Goal: Task Accomplishment & Management: Manage account settings

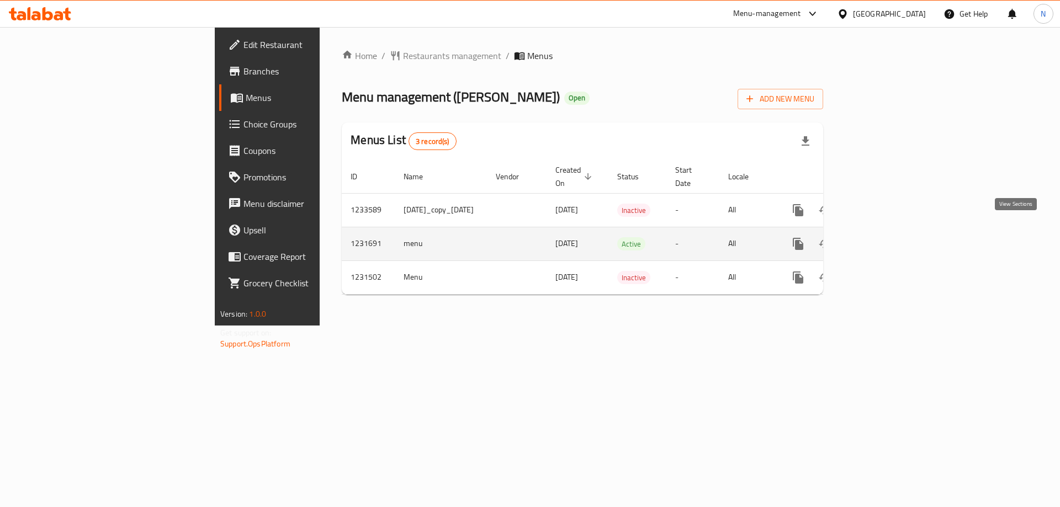
click at [884, 237] on icon "enhanced table" at bounding box center [877, 243] width 13 height 13
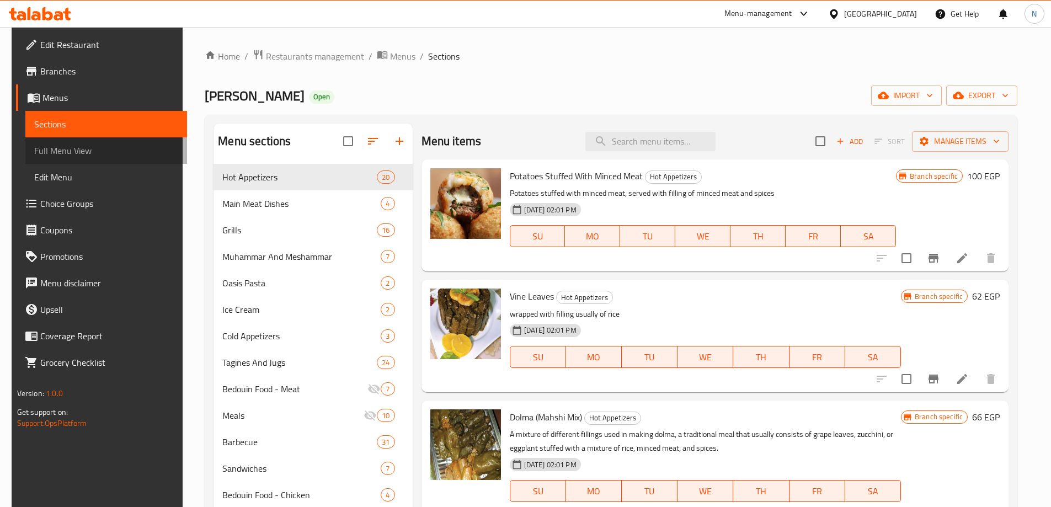
click at [127, 151] on span "Full Menu View" at bounding box center [106, 150] width 144 height 13
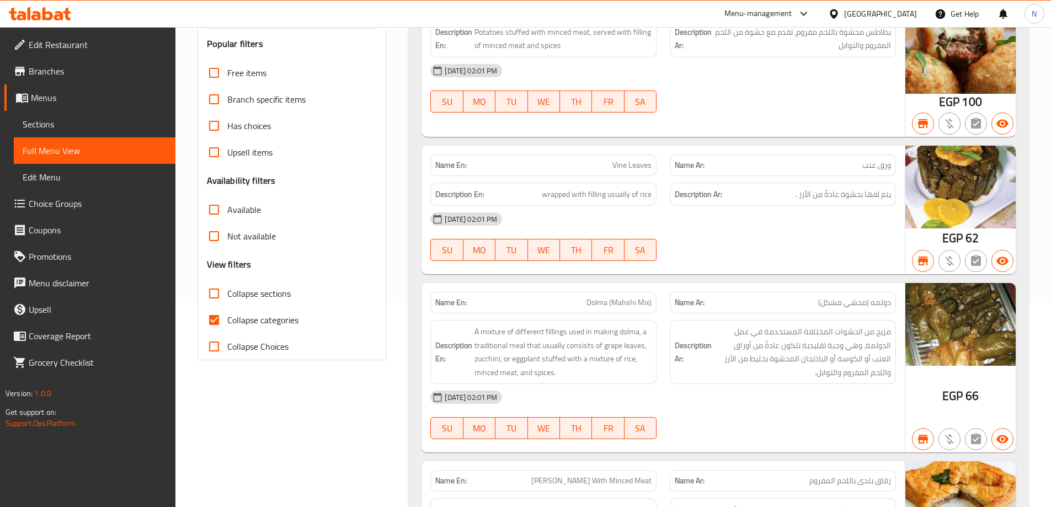
scroll to position [221, 0]
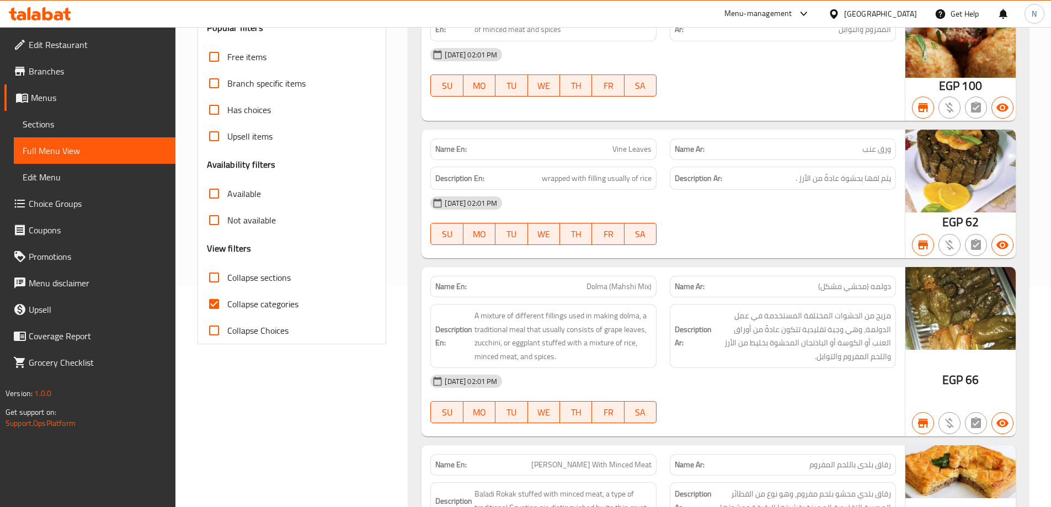
click at [267, 311] on span "Collapse categories" at bounding box center [262, 303] width 71 height 13
click at [227, 312] on input "Collapse categories" at bounding box center [214, 304] width 26 height 26
checkbox input "false"
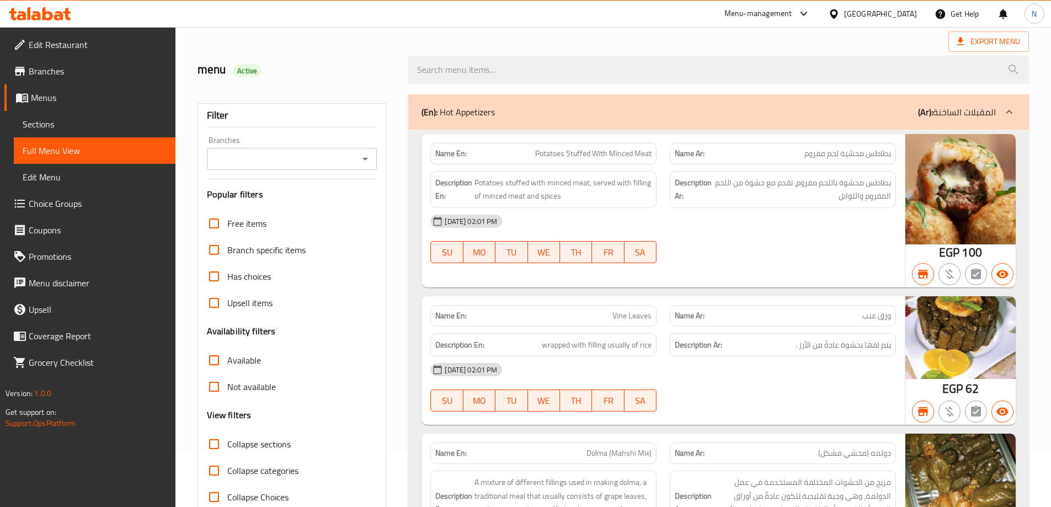
scroll to position [166, 0]
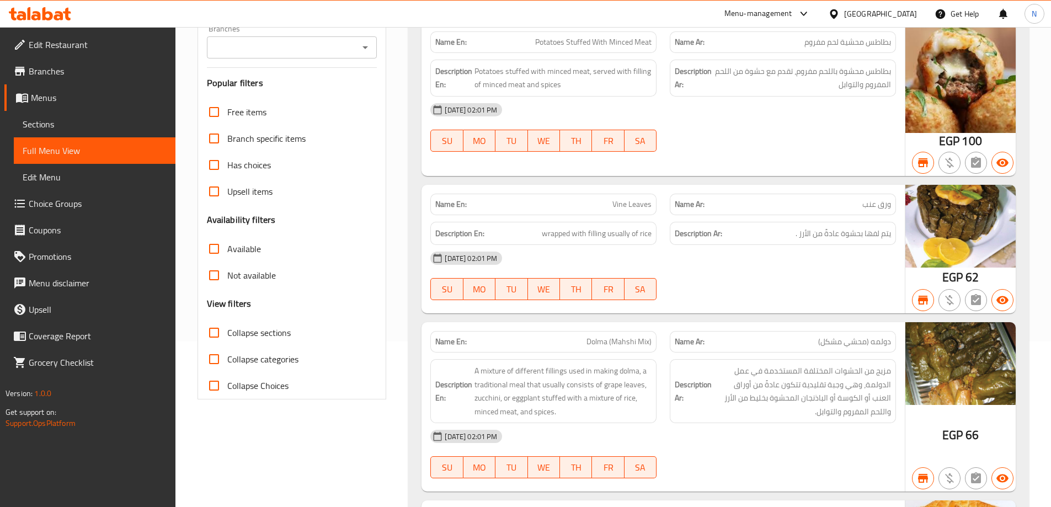
click at [902, 15] on div "Egypt" at bounding box center [880, 14] width 73 height 12
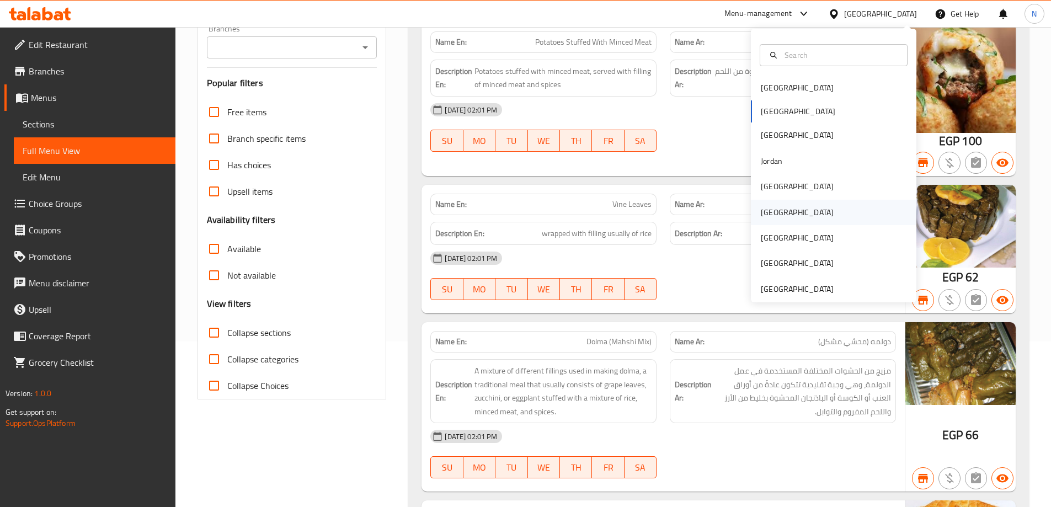
click at [788, 212] on div "[GEOGRAPHIC_DATA]" at bounding box center [834, 212] width 166 height 25
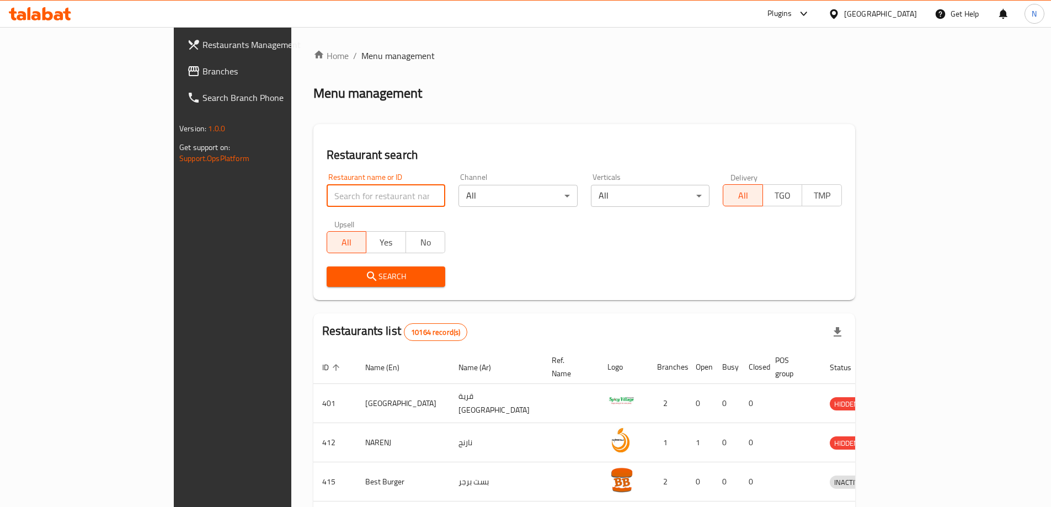
click at [363, 192] on input "search" at bounding box center [386, 196] width 119 height 22
paste input "689930"
type input "689930"
click button "Search" at bounding box center [386, 277] width 119 height 20
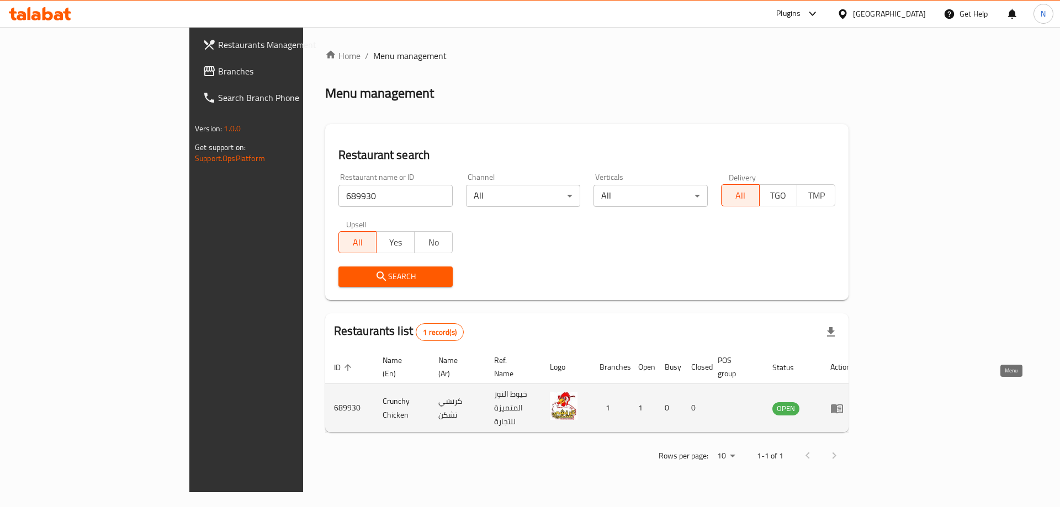
click at [843, 402] on icon "enhanced table" at bounding box center [836, 408] width 13 height 13
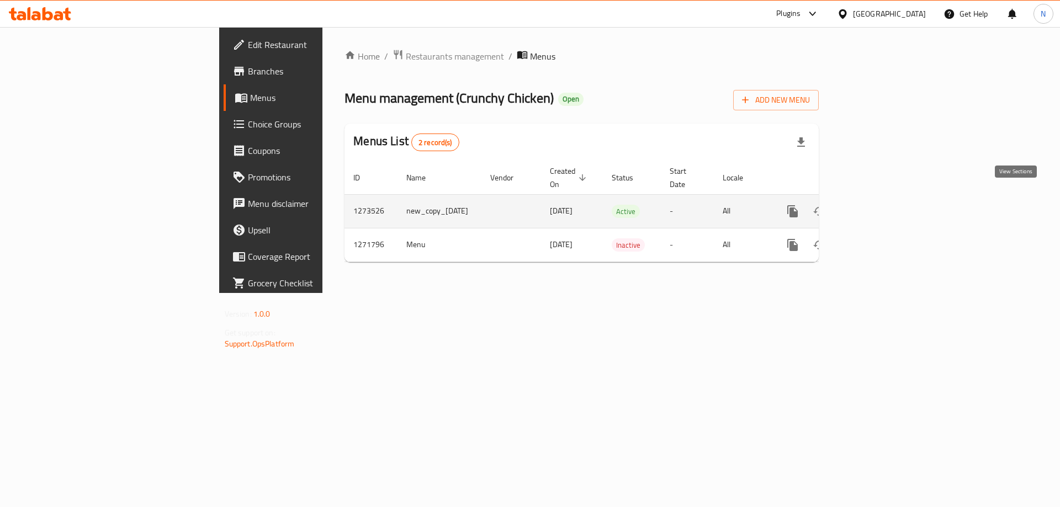
click at [877, 206] on icon "enhanced table" at bounding box center [872, 211] width 10 height 10
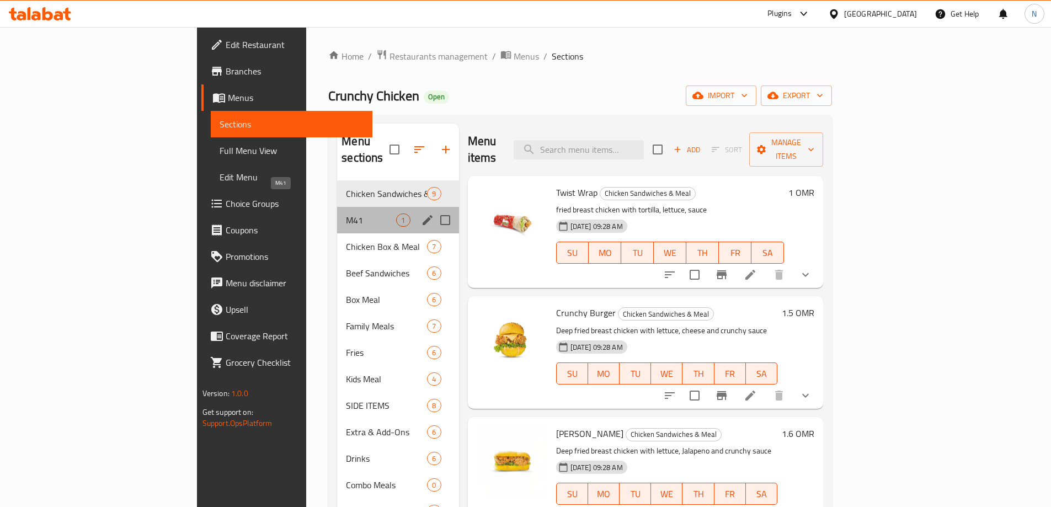
click at [346, 214] on span "M41" at bounding box center [371, 220] width 50 height 13
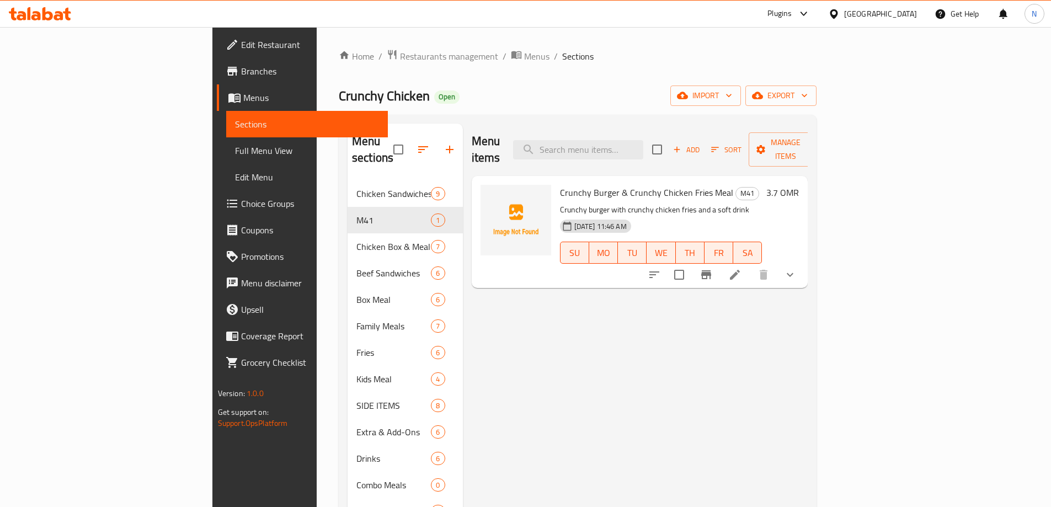
click at [600, 184] on span "Crunchy Burger & Crunchy Chicken Fries Meal" at bounding box center [646, 192] width 173 height 17
copy h6 "Crunchy Burger & Crunchy Chicken Fries Meal"
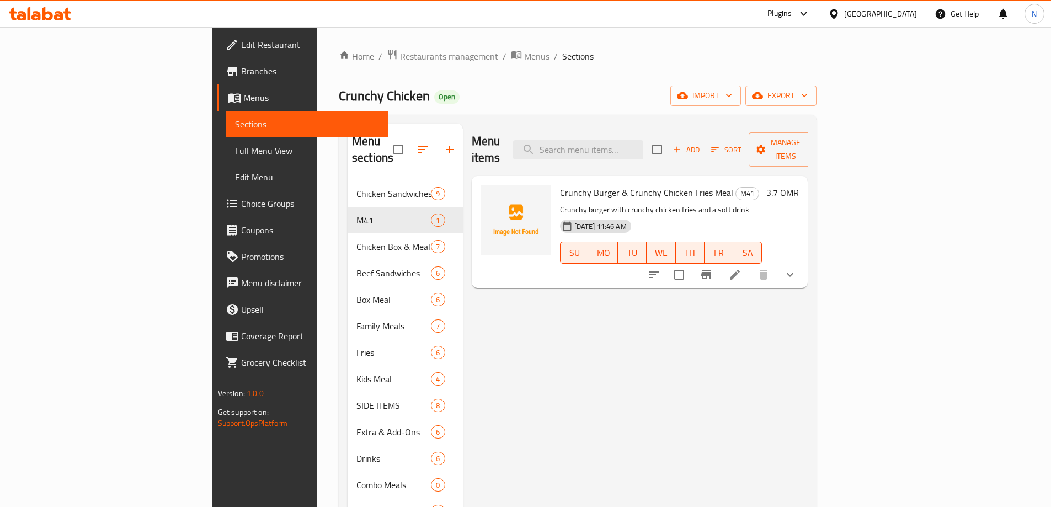
click at [808, 275] on div "Menu items Add Sort Manage items Crunchy Burger & Crunchy Chicken Fries Meal M4…" at bounding box center [635, 377] width 345 height 507
click at [804, 267] on button "show more" at bounding box center [790, 275] width 26 height 26
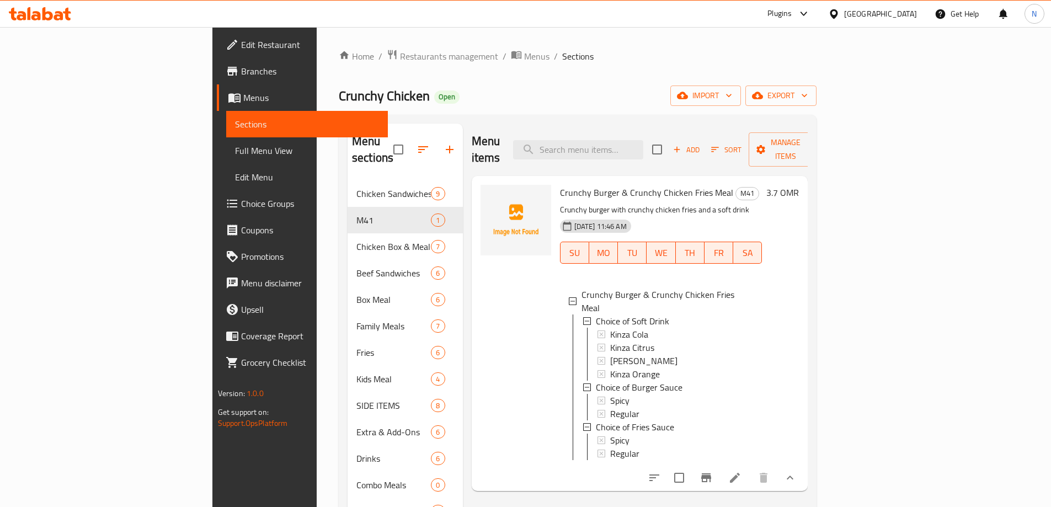
click at [751, 468] on li at bounding box center [735, 478] width 31 height 20
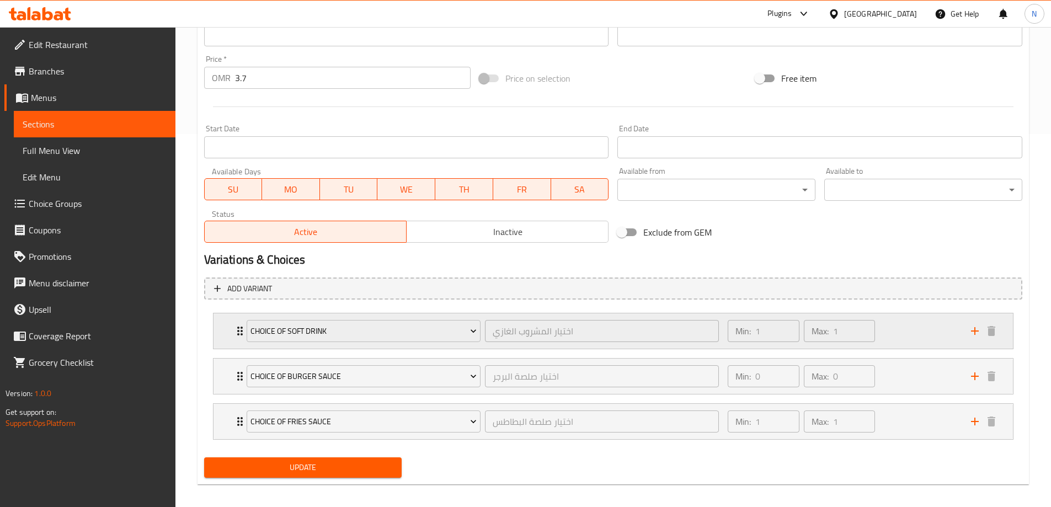
scroll to position [381, 0]
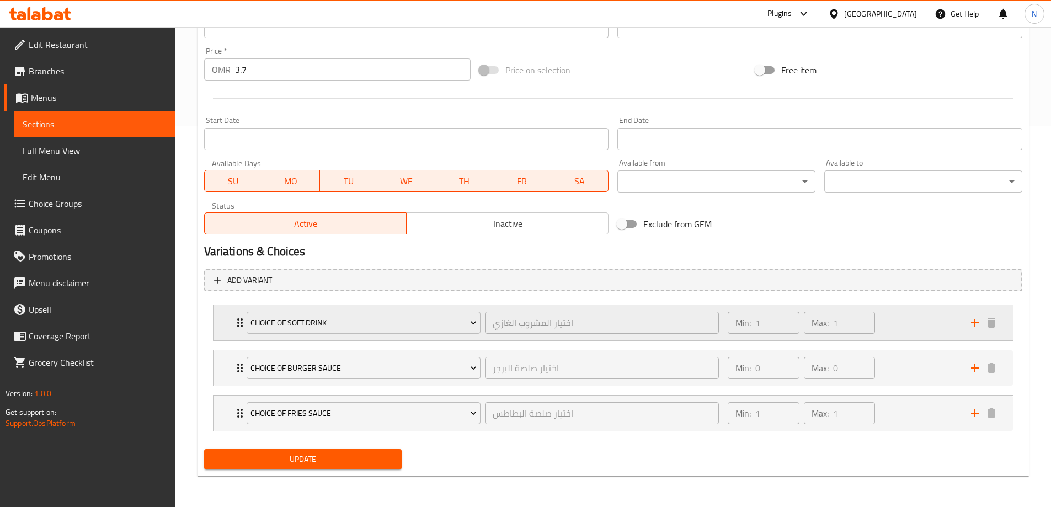
click at [223, 324] on div "Choice of Soft Drink اختيار المشروب الغازي ​ Min: 1 ​ Max: 1 ​" at bounding box center [614, 322] width 800 height 35
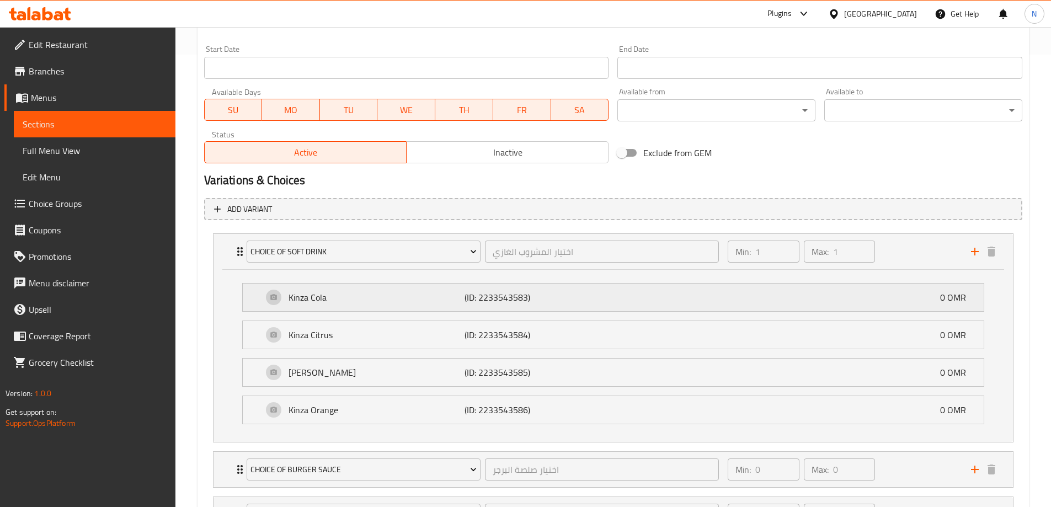
scroll to position [554, 0]
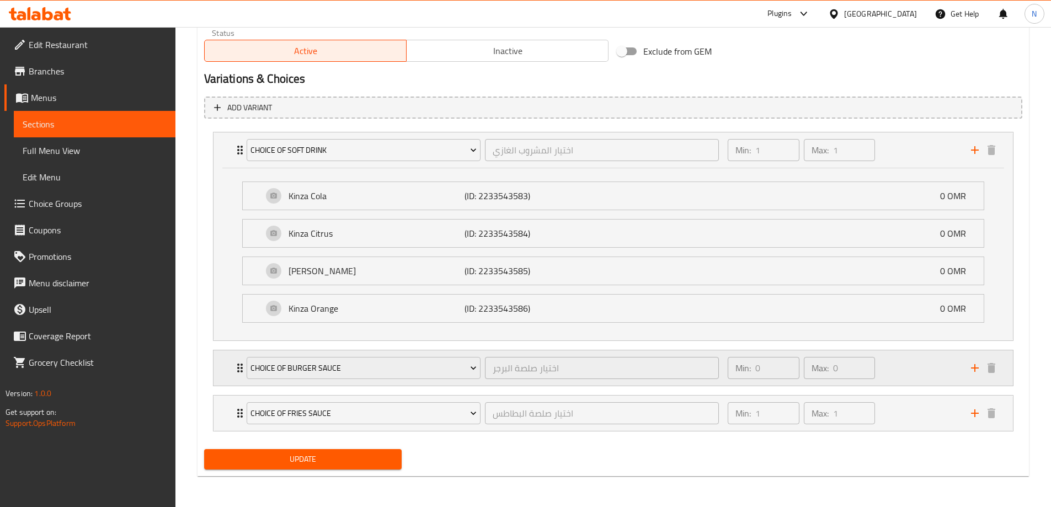
click at [235, 371] on icon "Expand" at bounding box center [239, 367] width 13 height 13
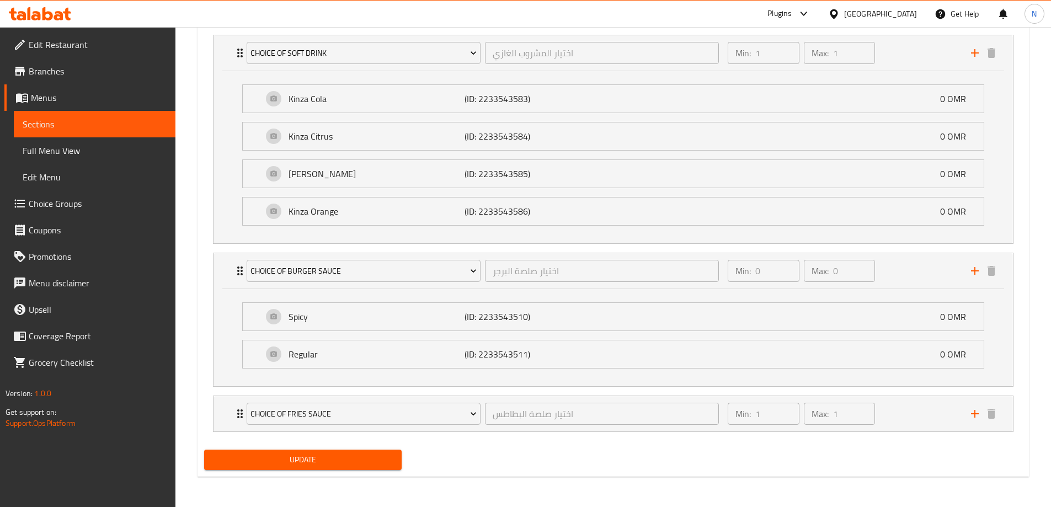
scroll to position [652, 0]
click at [236, 414] on icon "Expand" at bounding box center [239, 413] width 13 height 13
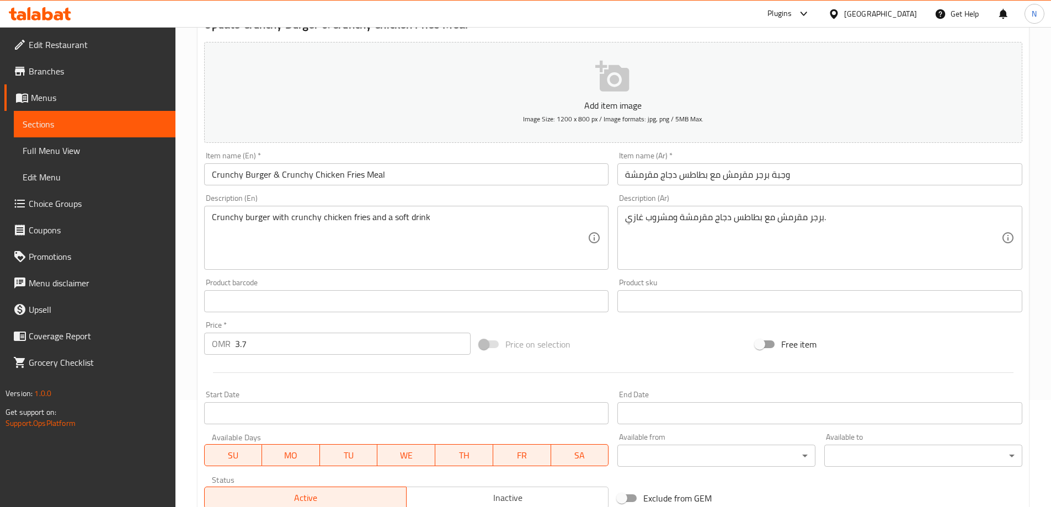
scroll to position [0, 0]
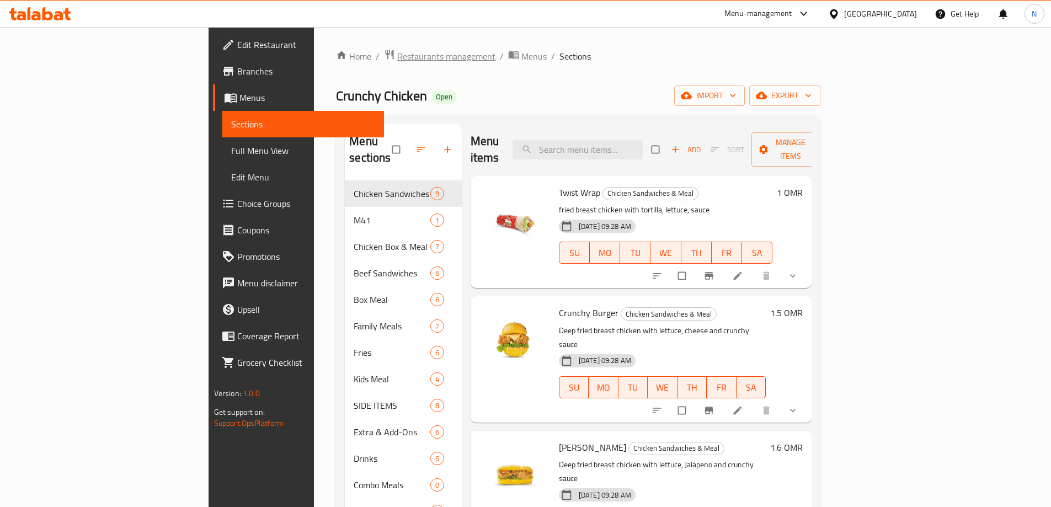
drag, startPoint x: 551, startPoint y: 1, endPoint x: 334, endPoint y: 55, distance: 224.1
click at [397, 55] on span "Restaurants management" at bounding box center [446, 56] width 98 height 13
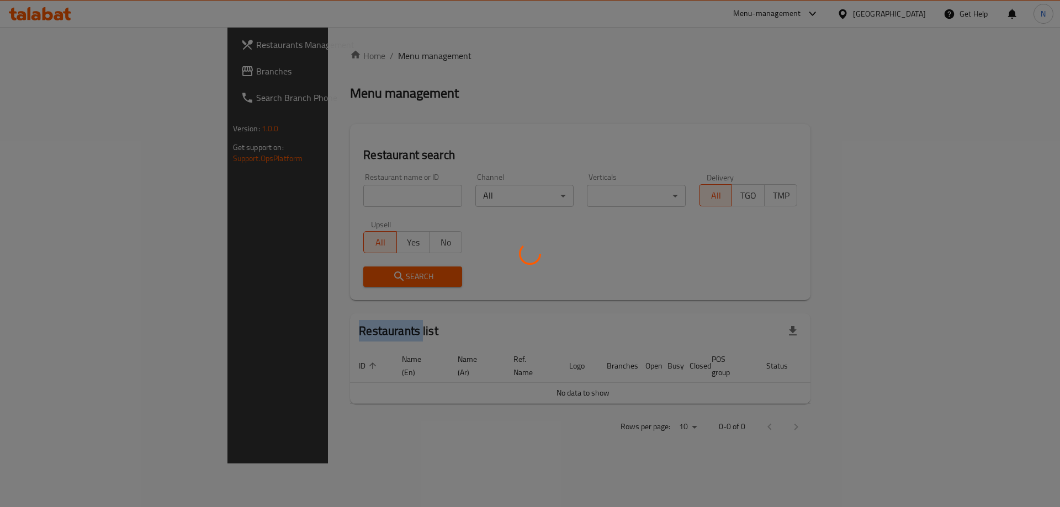
click at [334, 55] on div at bounding box center [530, 253] width 1060 height 507
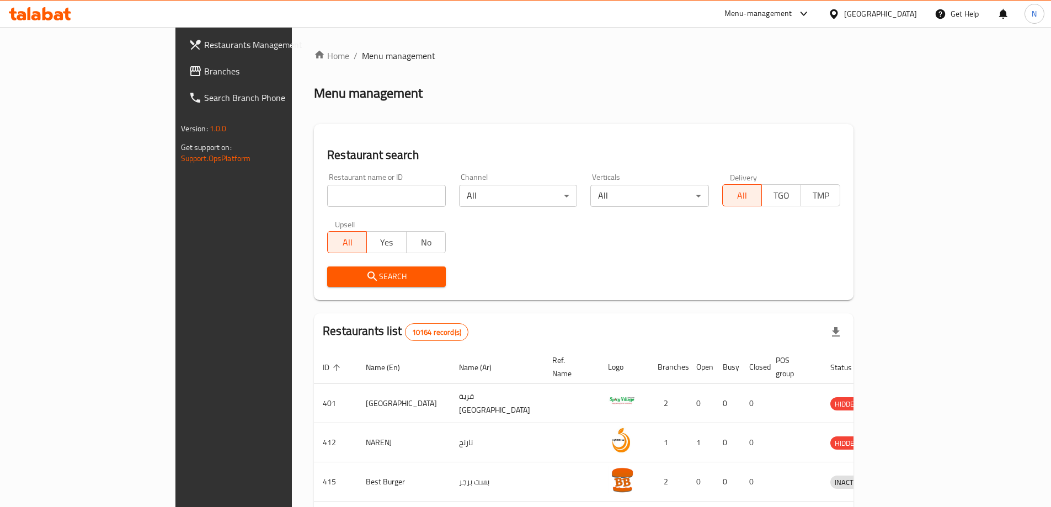
click at [376, 190] on input "search" at bounding box center [386, 196] width 119 height 22
paste input "689990"
type input "689990"
click button "Search" at bounding box center [386, 277] width 119 height 20
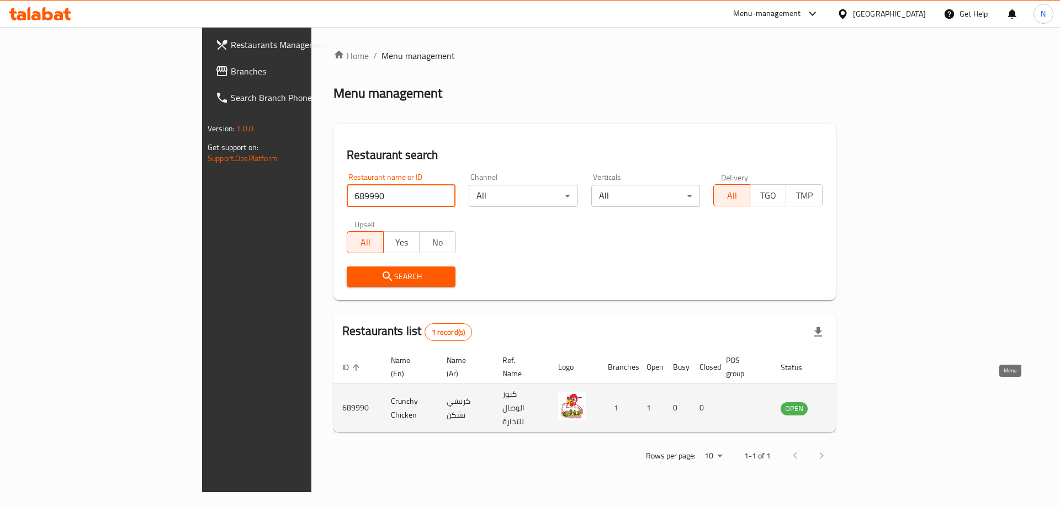
click at [859, 402] on link "enhanced table" at bounding box center [848, 408] width 20 height 13
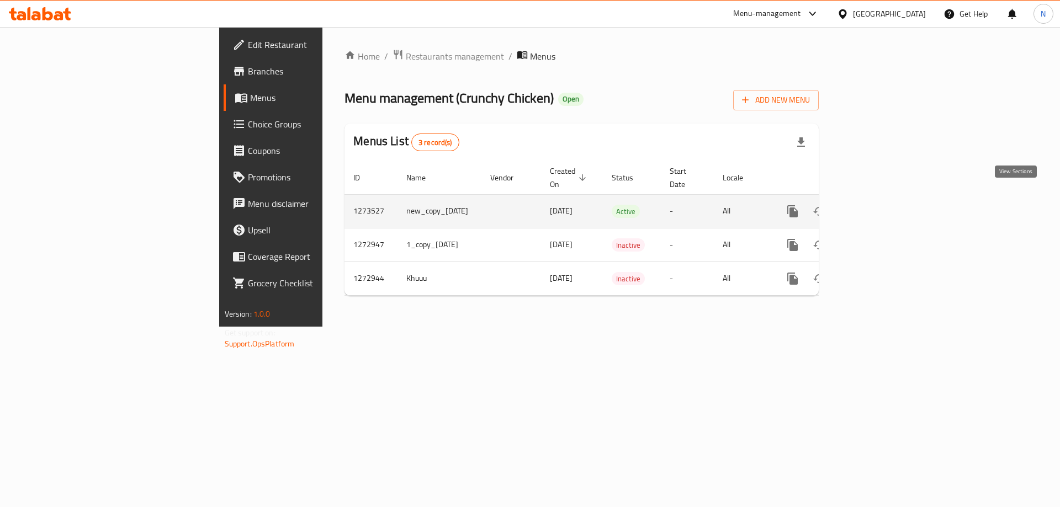
click at [879, 205] on icon "enhanced table" at bounding box center [871, 211] width 13 height 13
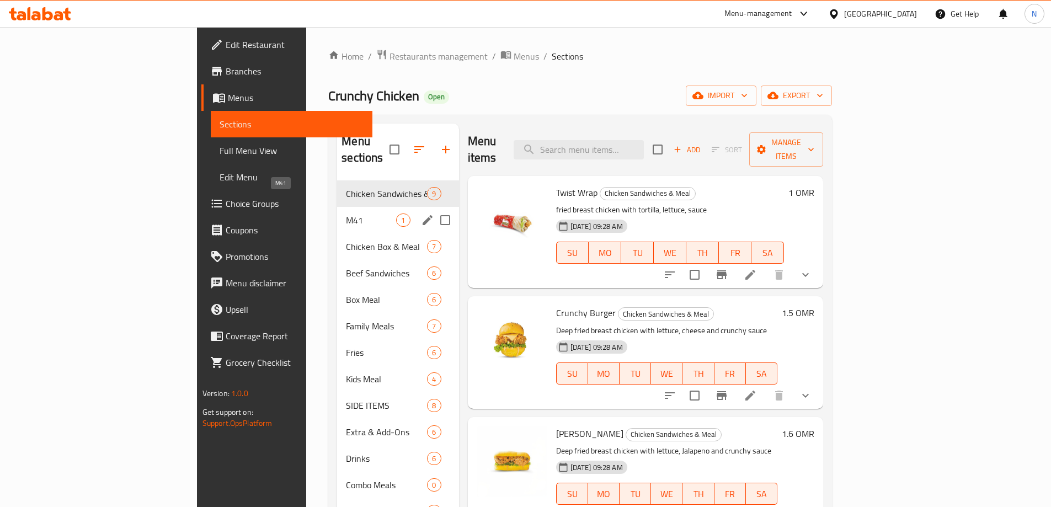
click at [346, 214] on span "M41" at bounding box center [371, 220] width 50 height 13
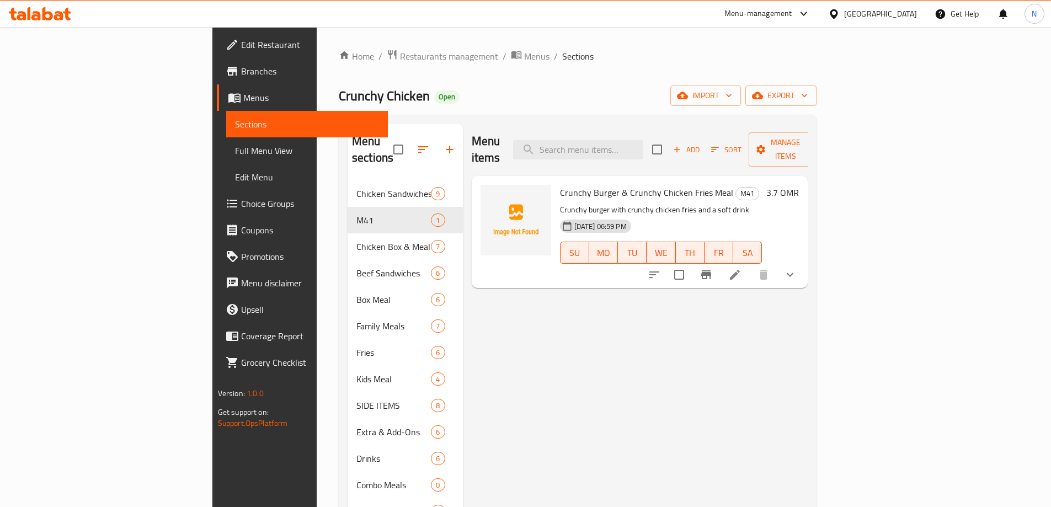
click at [804, 262] on button "show more" at bounding box center [790, 275] width 26 height 26
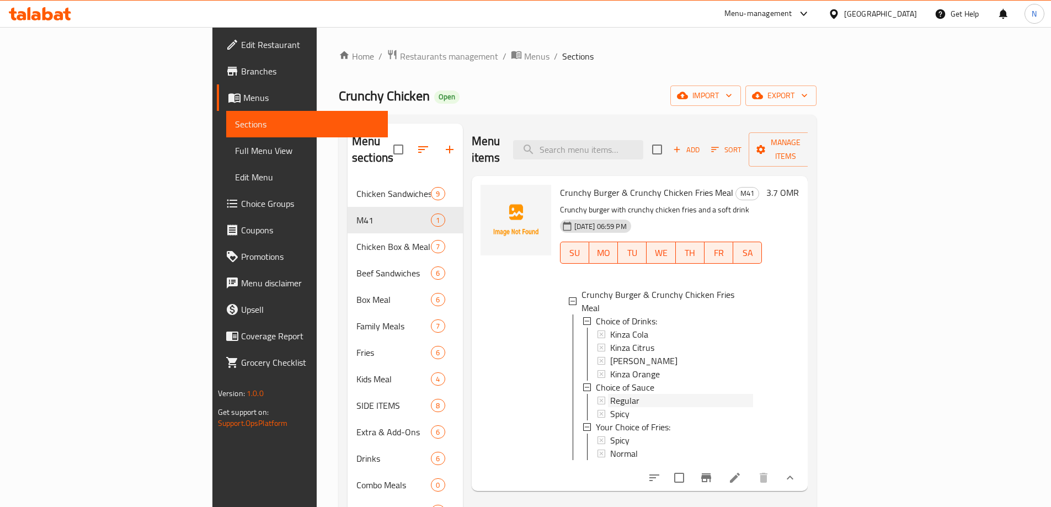
click at [610, 394] on div "Regular" at bounding box center [681, 400] width 143 height 13
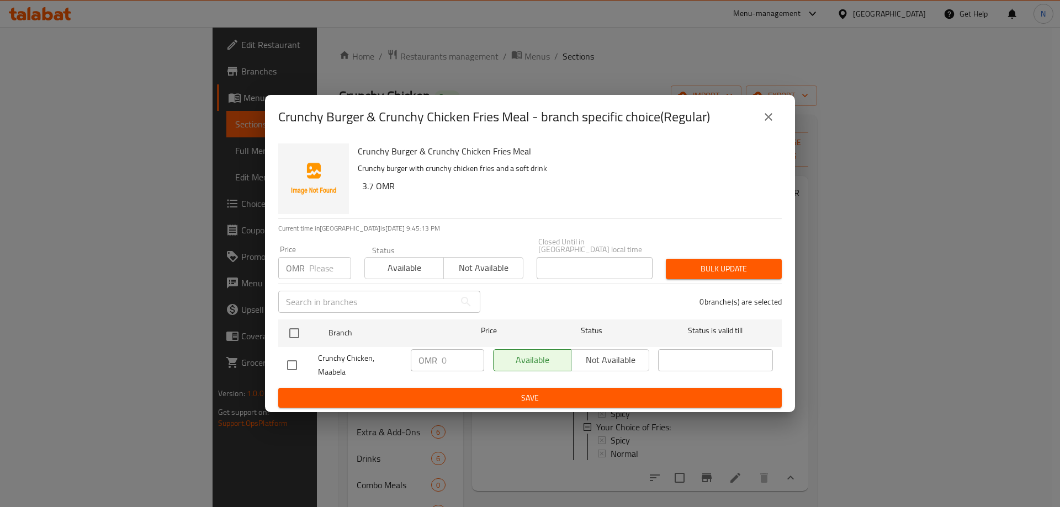
click at [763, 121] on icon "close" at bounding box center [768, 116] width 13 height 13
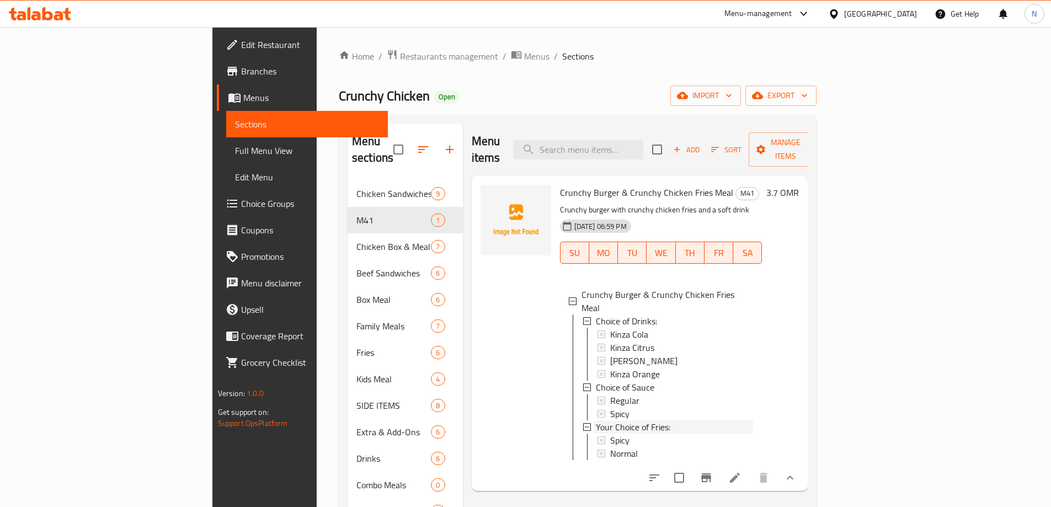
click at [602, 421] on span "Your Choice of Fries:" at bounding box center [633, 427] width 75 height 13
click at [604, 421] on span "Your Choice of Fries:" at bounding box center [633, 427] width 75 height 13
click at [610, 407] on div "Spicy" at bounding box center [681, 413] width 143 height 13
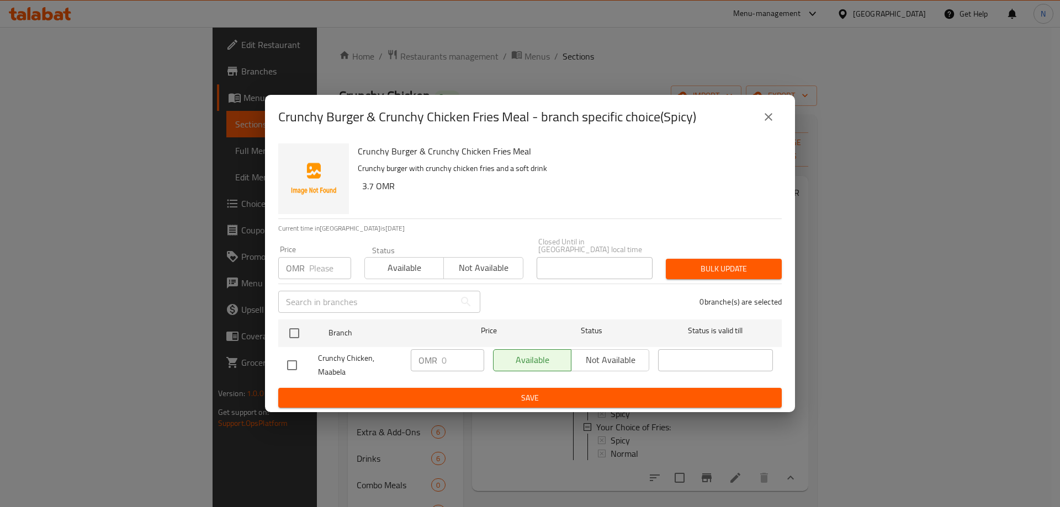
click at [869, 306] on div "Crunchy Burger & Crunchy Chicken Fries Meal - branch specific choice(Spicy) Cru…" at bounding box center [530, 253] width 1060 height 507
click at [760, 119] on button "close" at bounding box center [768, 117] width 26 height 26
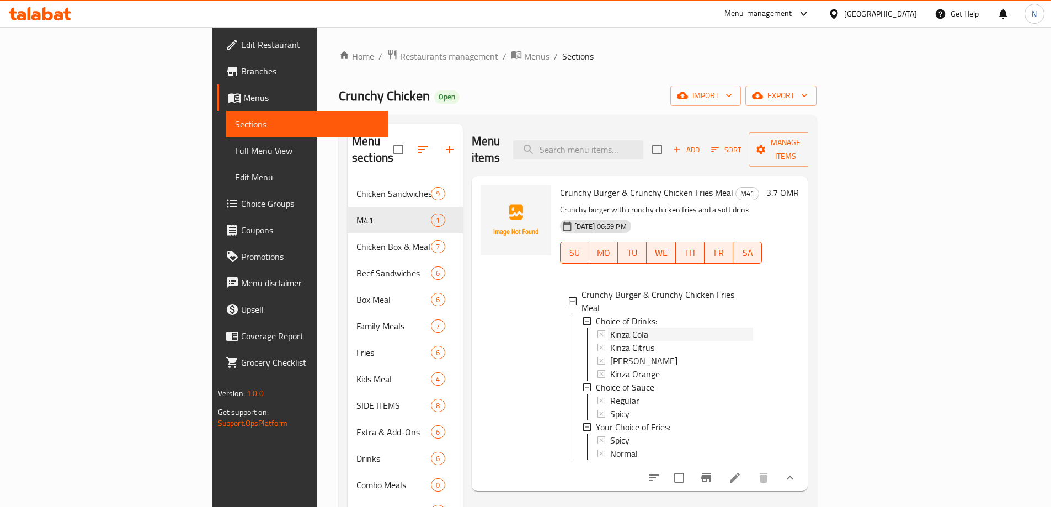
click at [619, 328] on div "Kinza Cola" at bounding box center [681, 334] width 143 height 13
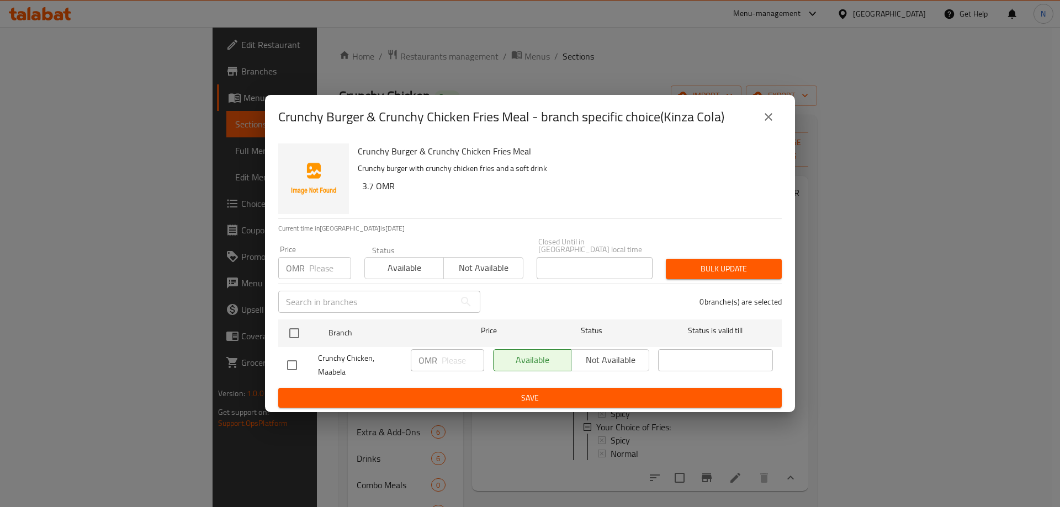
click at [797, 339] on div "Crunchy Burger & Crunchy Chicken Fries Meal - branch specific choice(Kinza Cola…" at bounding box center [530, 253] width 1060 height 507
click at [766, 122] on icon "close" at bounding box center [768, 116] width 13 height 13
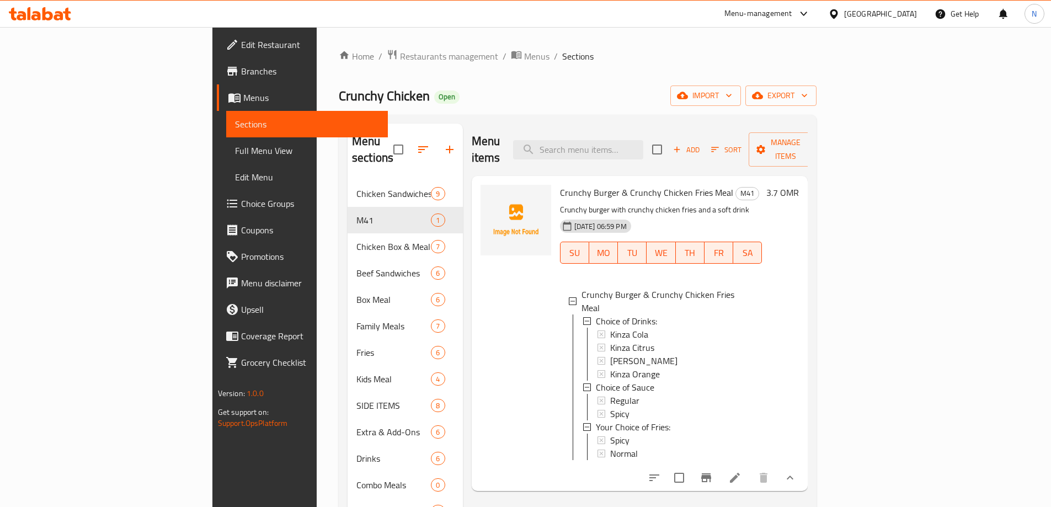
click at [740, 473] on icon at bounding box center [735, 478] width 10 height 10
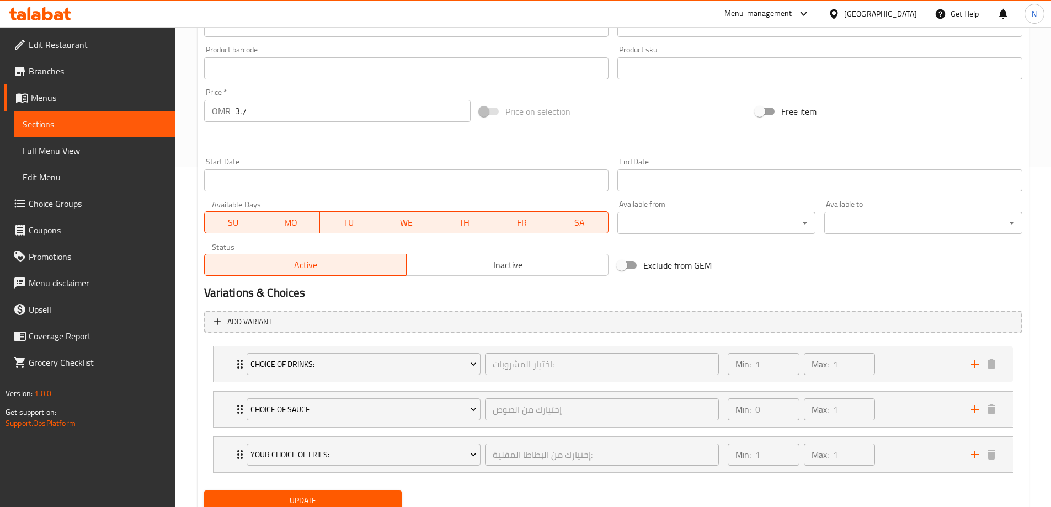
scroll to position [381, 0]
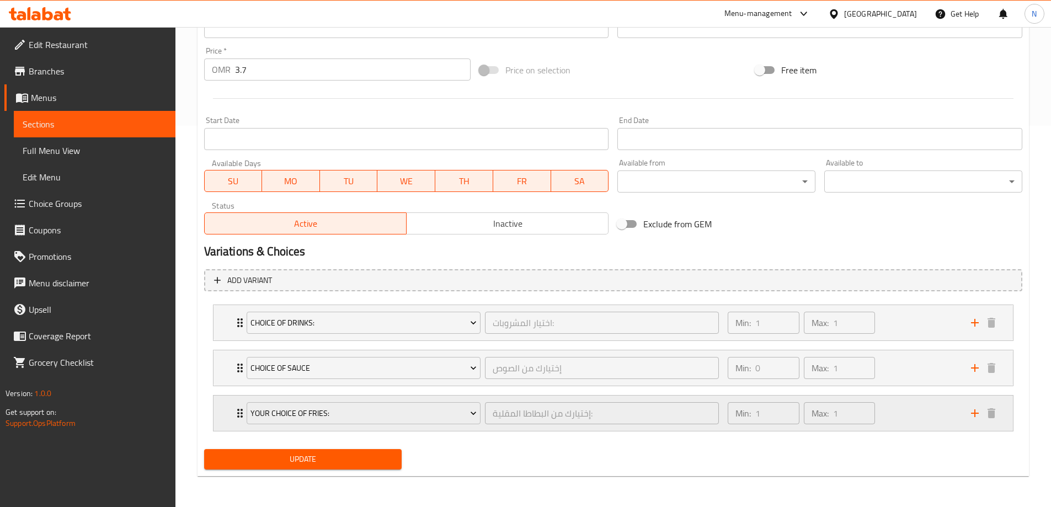
click at [233, 419] on icon "Expand" at bounding box center [239, 413] width 13 height 13
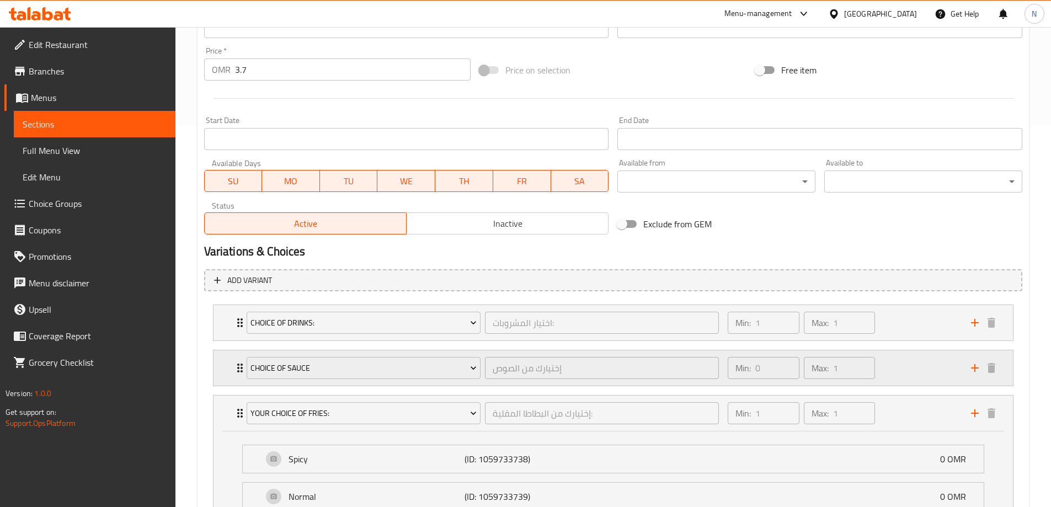
click at [239, 376] on div "Choice of Sauce إختيارك من الصوص ​ Min: 0 ​ Max: 1 ​" at bounding box center [616, 367] width 767 height 35
click at [231, 332] on div "Choice of Drinks: اختيار المشروبات: ​ Min: 1 ​ Max: 1 ​" at bounding box center [614, 322] width 800 height 35
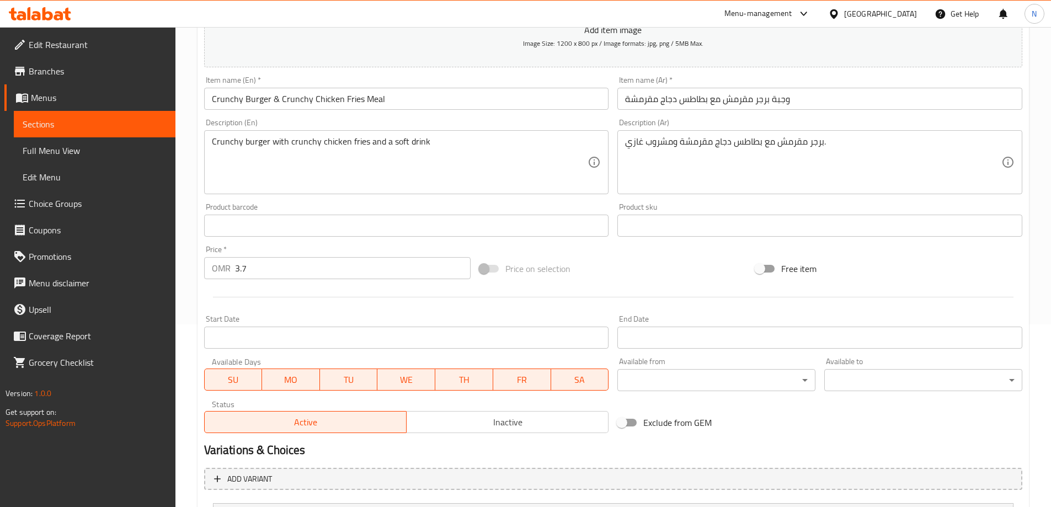
scroll to position [87, 0]
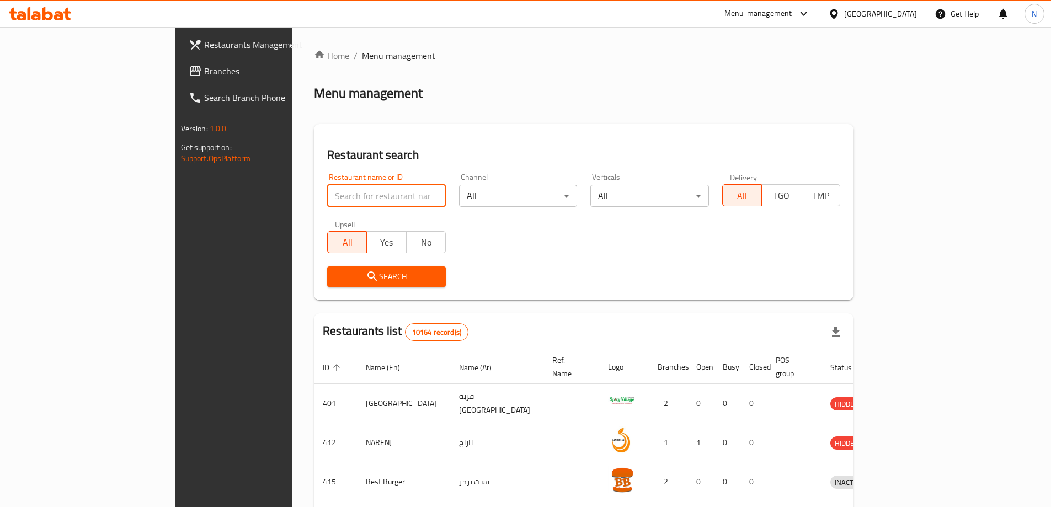
click at [373, 193] on input "search" at bounding box center [386, 196] width 119 height 22
paste input "689194"
type input "689194"
click button "Search" at bounding box center [386, 277] width 119 height 20
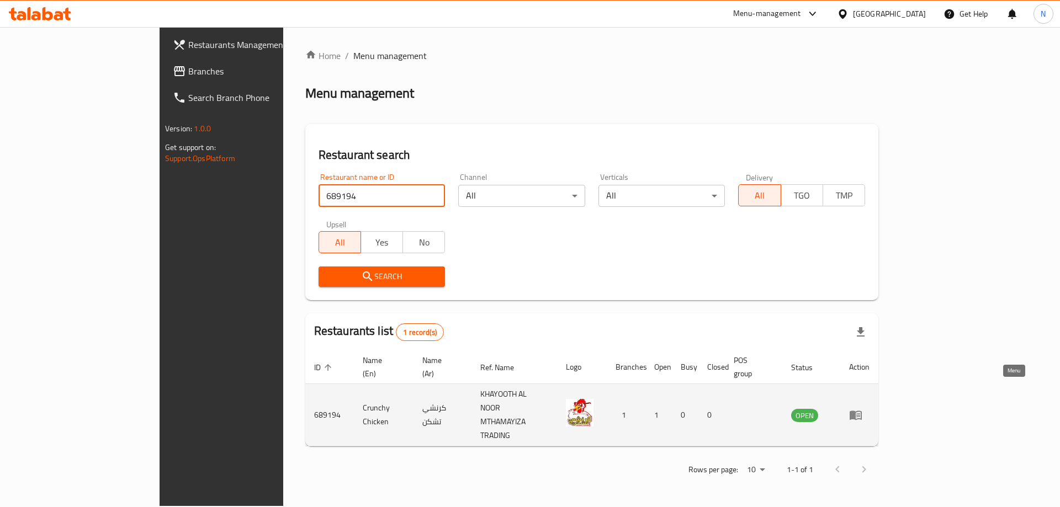
click at [862, 408] on icon "enhanced table" at bounding box center [855, 414] width 13 height 13
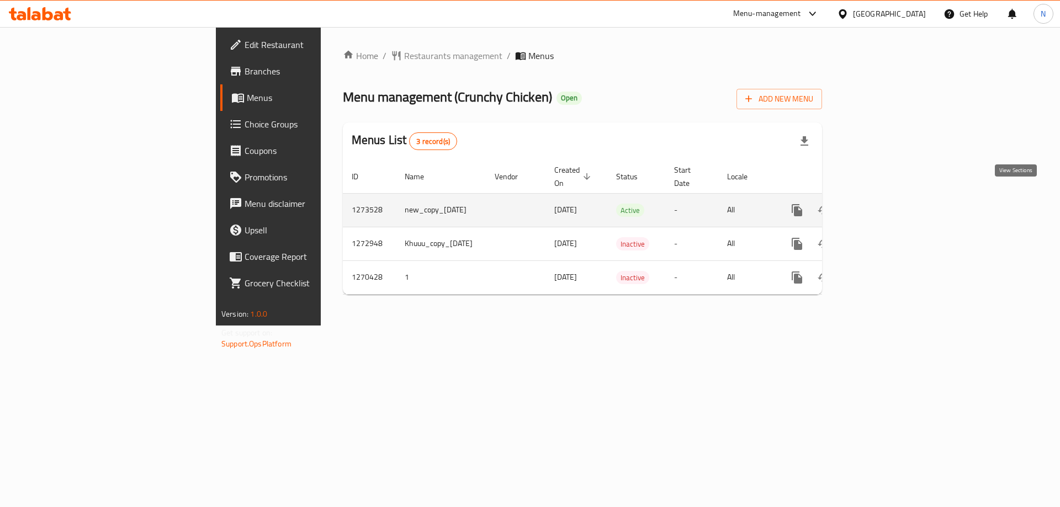
click at [883, 204] on icon "enhanced table" at bounding box center [876, 210] width 13 height 13
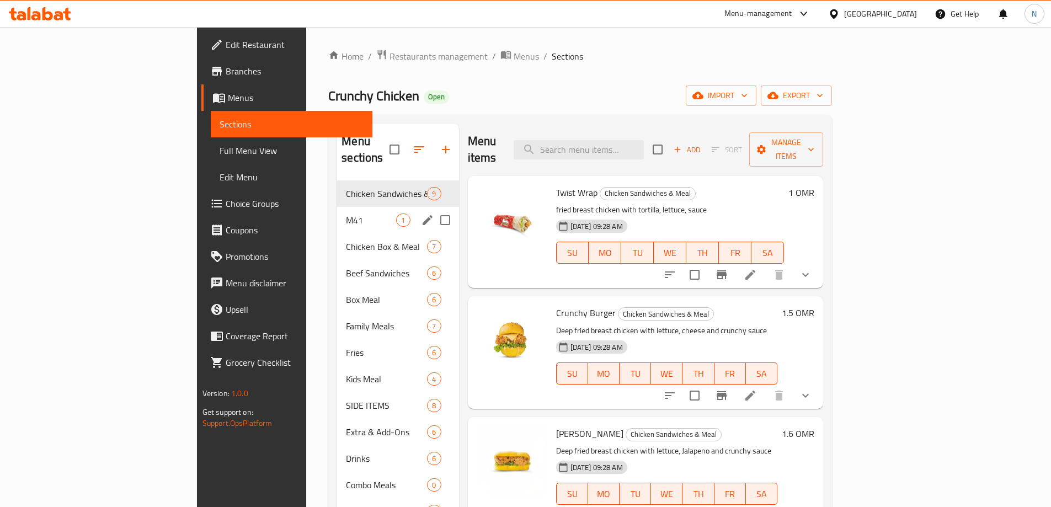
click at [337, 212] on div "M41 1" at bounding box center [397, 220] width 121 height 26
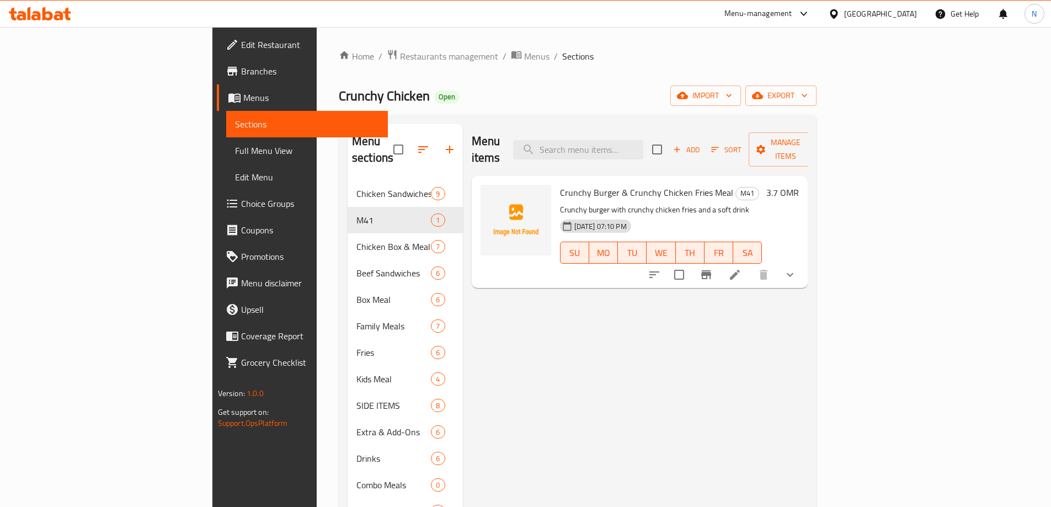
click at [679, 203] on p "Crunchy burger with crunchy chicken fries and a soft drink" at bounding box center [661, 210] width 203 height 14
copy div "Crunchy burger with crunchy chicken fries and a soft drink"
click at [797, 268] on icon "show more" at bounding box center [790, 274] width 13 height 13
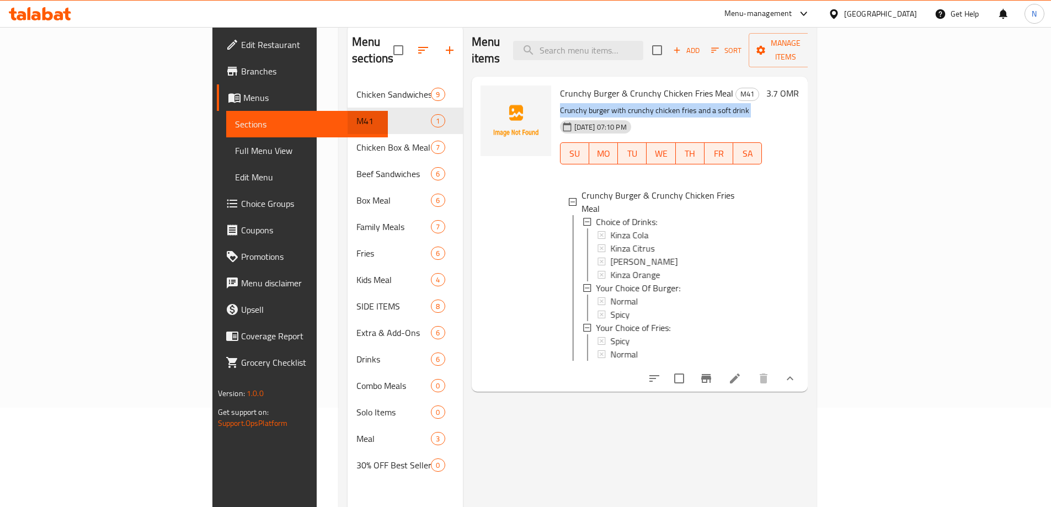
scroll to position [110, 0]
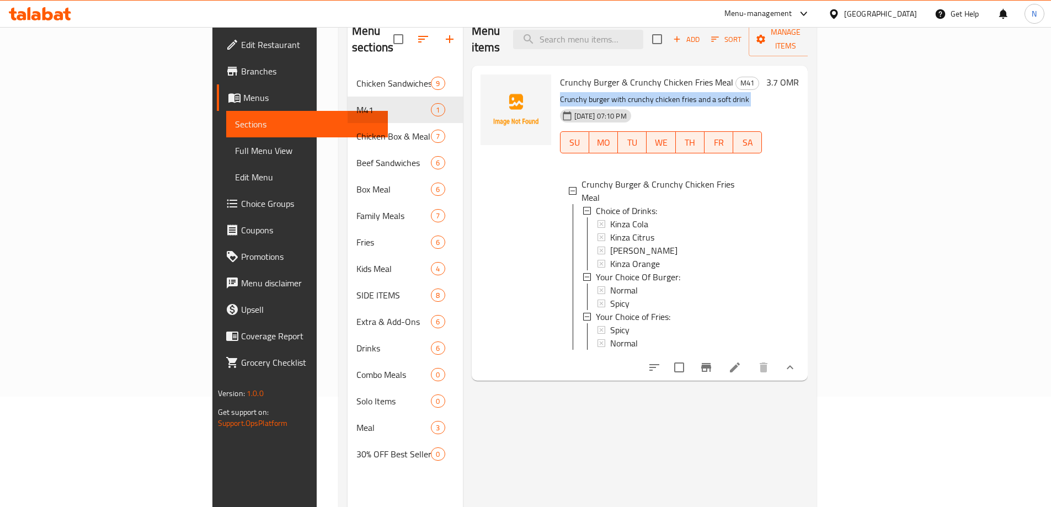
click at [742, 361] on icon at bounding box center [734, 367] width 13 height 13
